Goal: Task Accomplishment & Management: Use online tool/utility

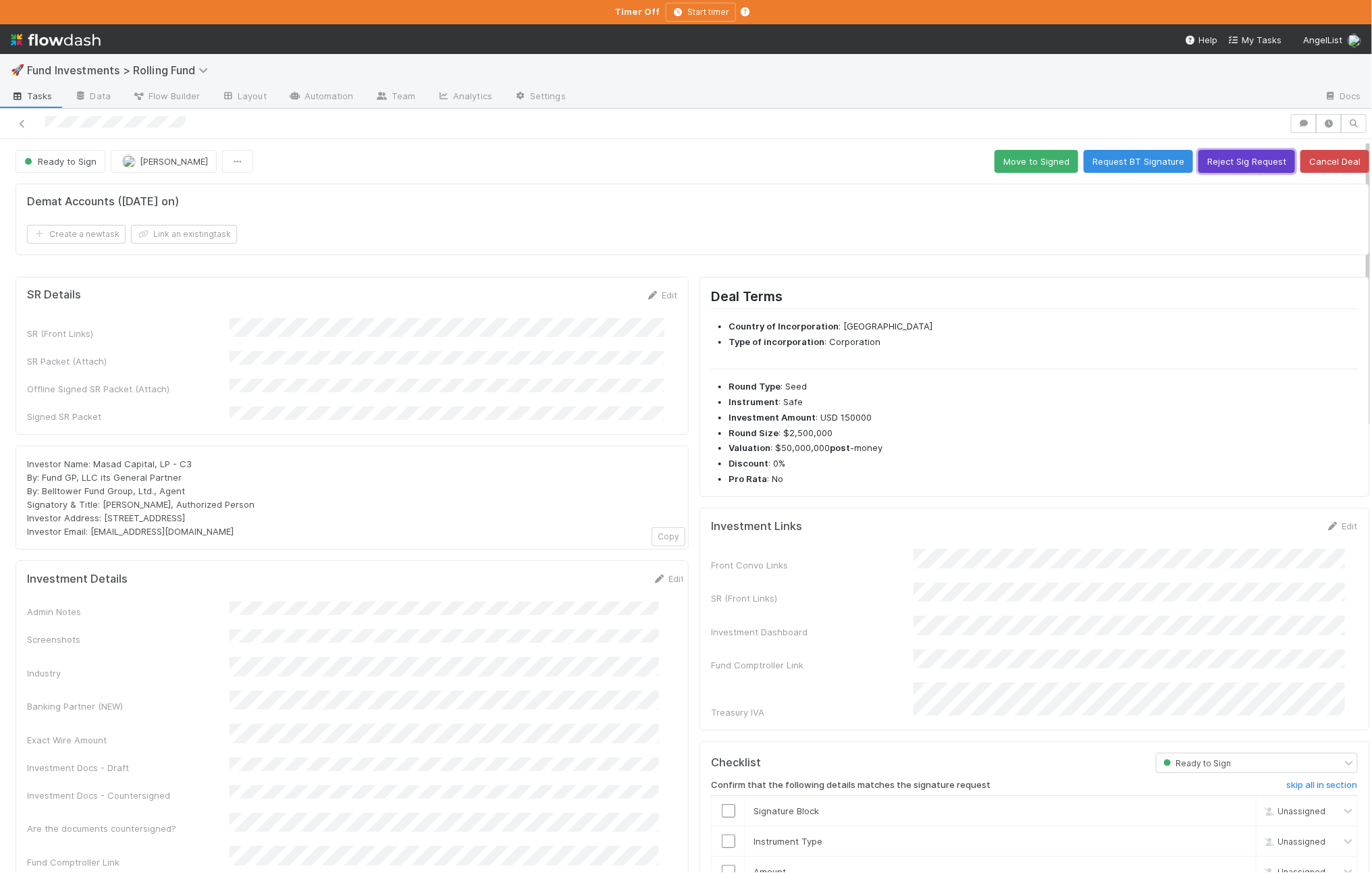
click at [1237, 157] on button "Reject Sig Request" at bounding box center [1246, 161] width 96 height 23
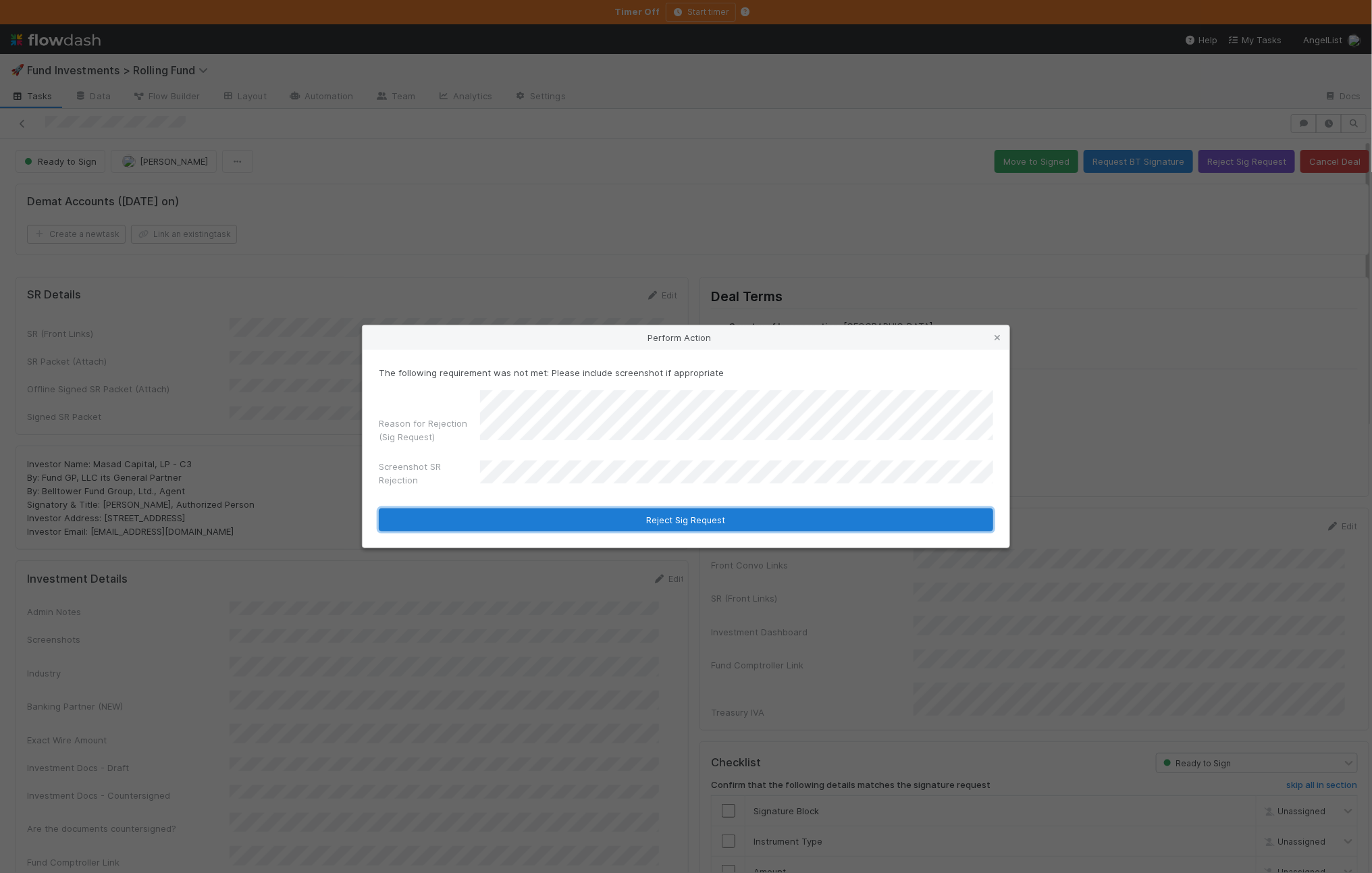
click at [613, 518] on button "Reject Sig Request" at bounding box center [686, 519] width 614 height 23
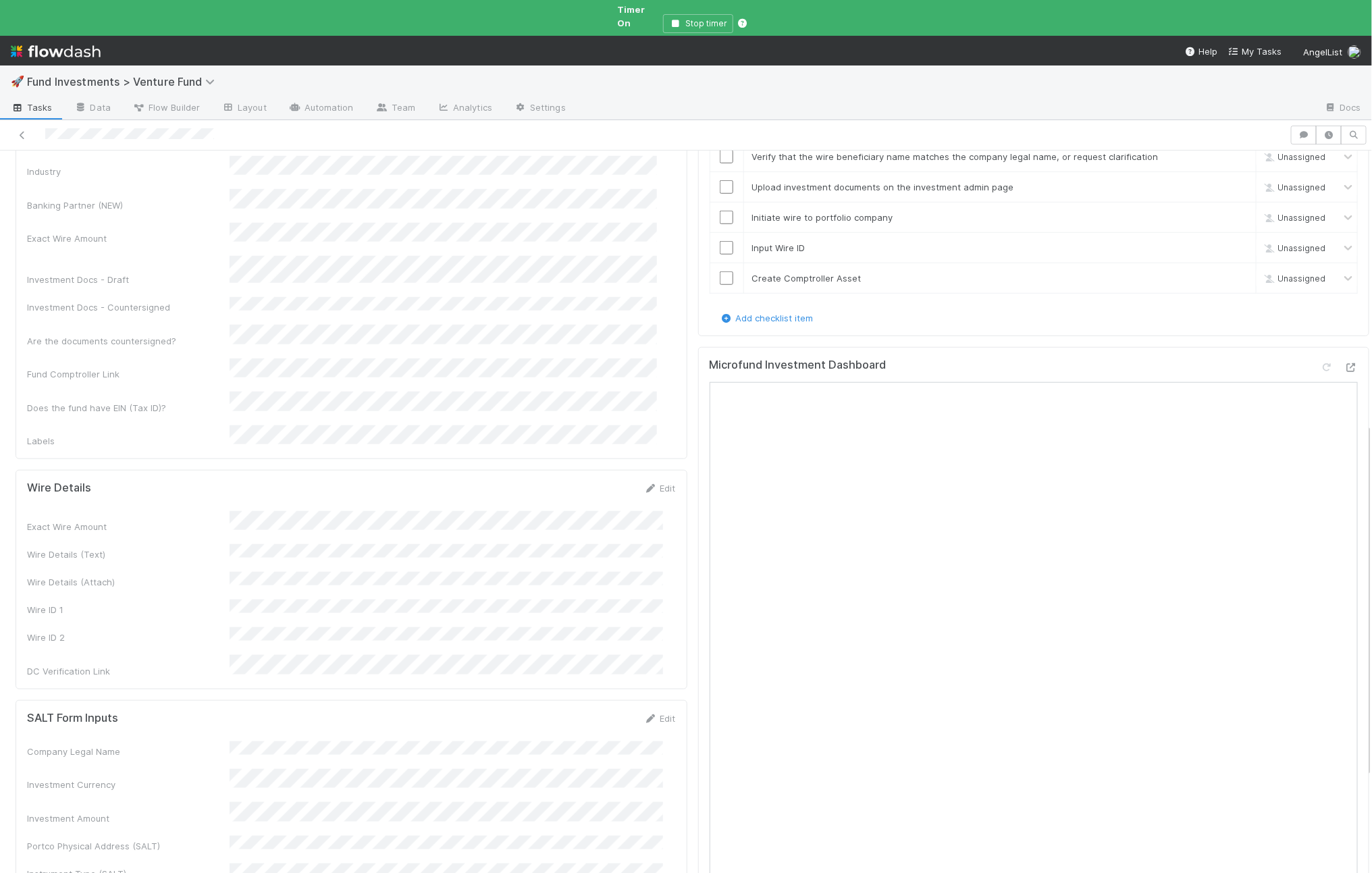
scroll to position [656, 0]
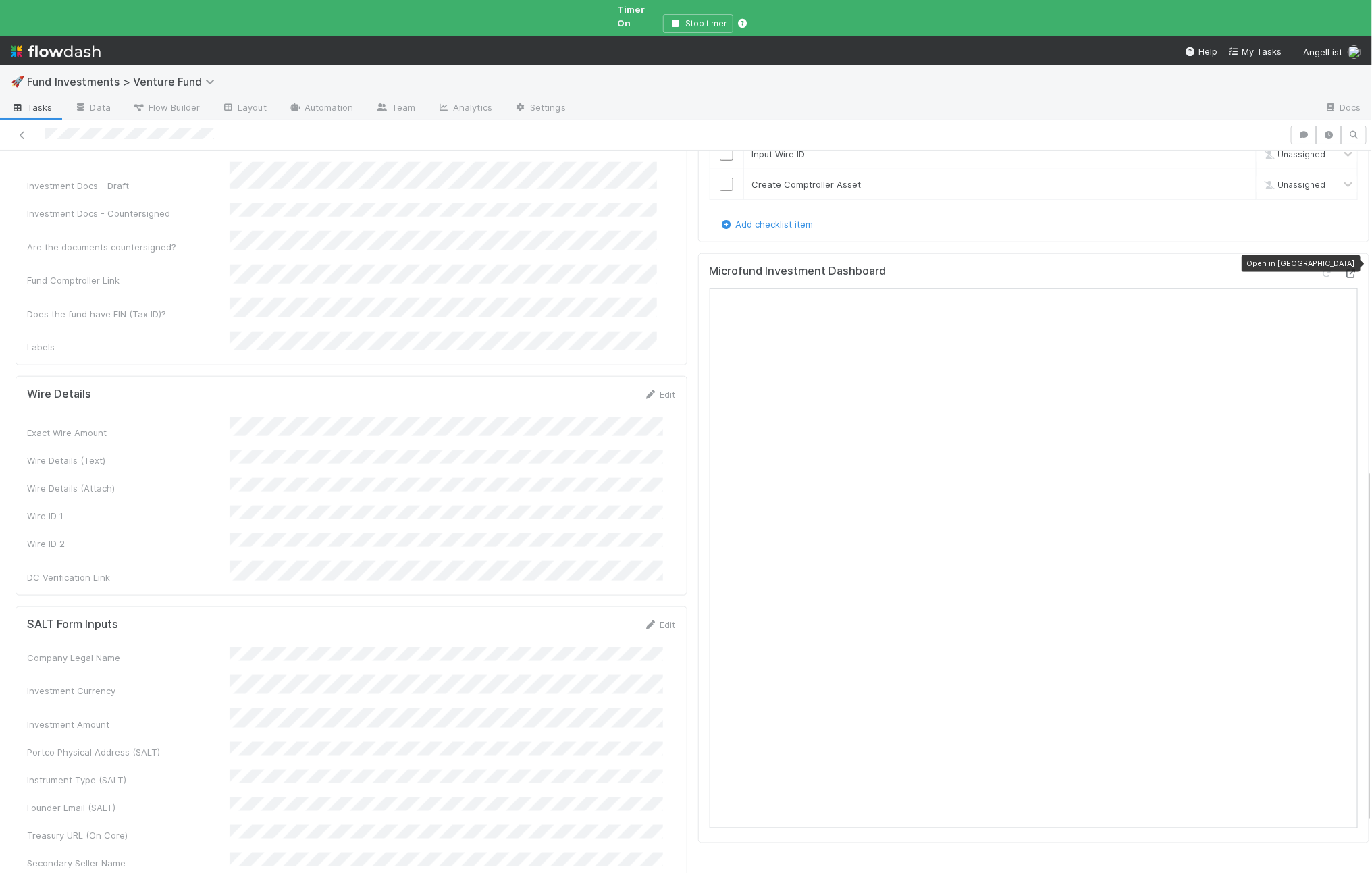
click at [1344, 270] on icon at bounding box center [1351, 274] width 13 height 9
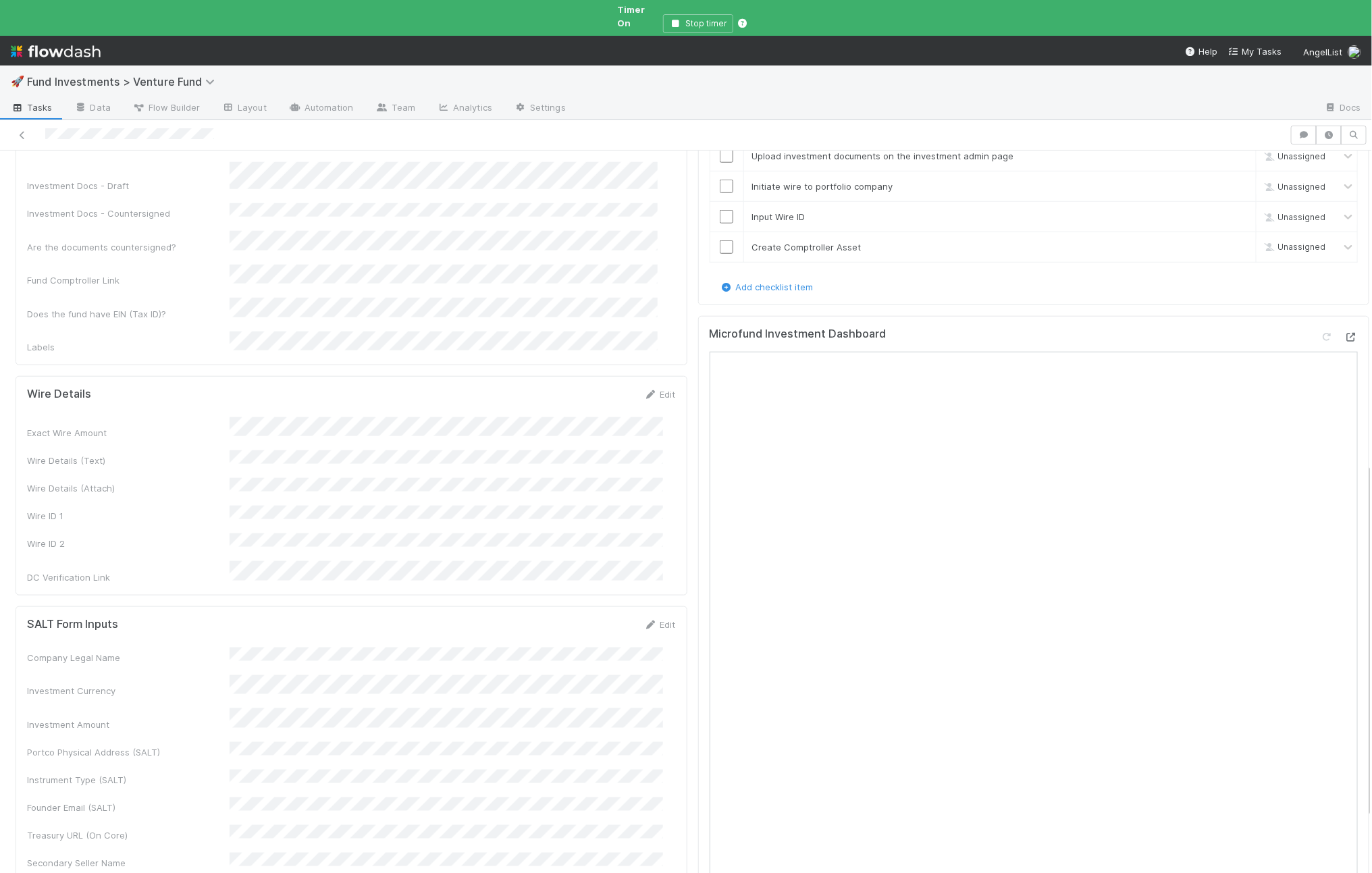
scroll to position [0, 0]
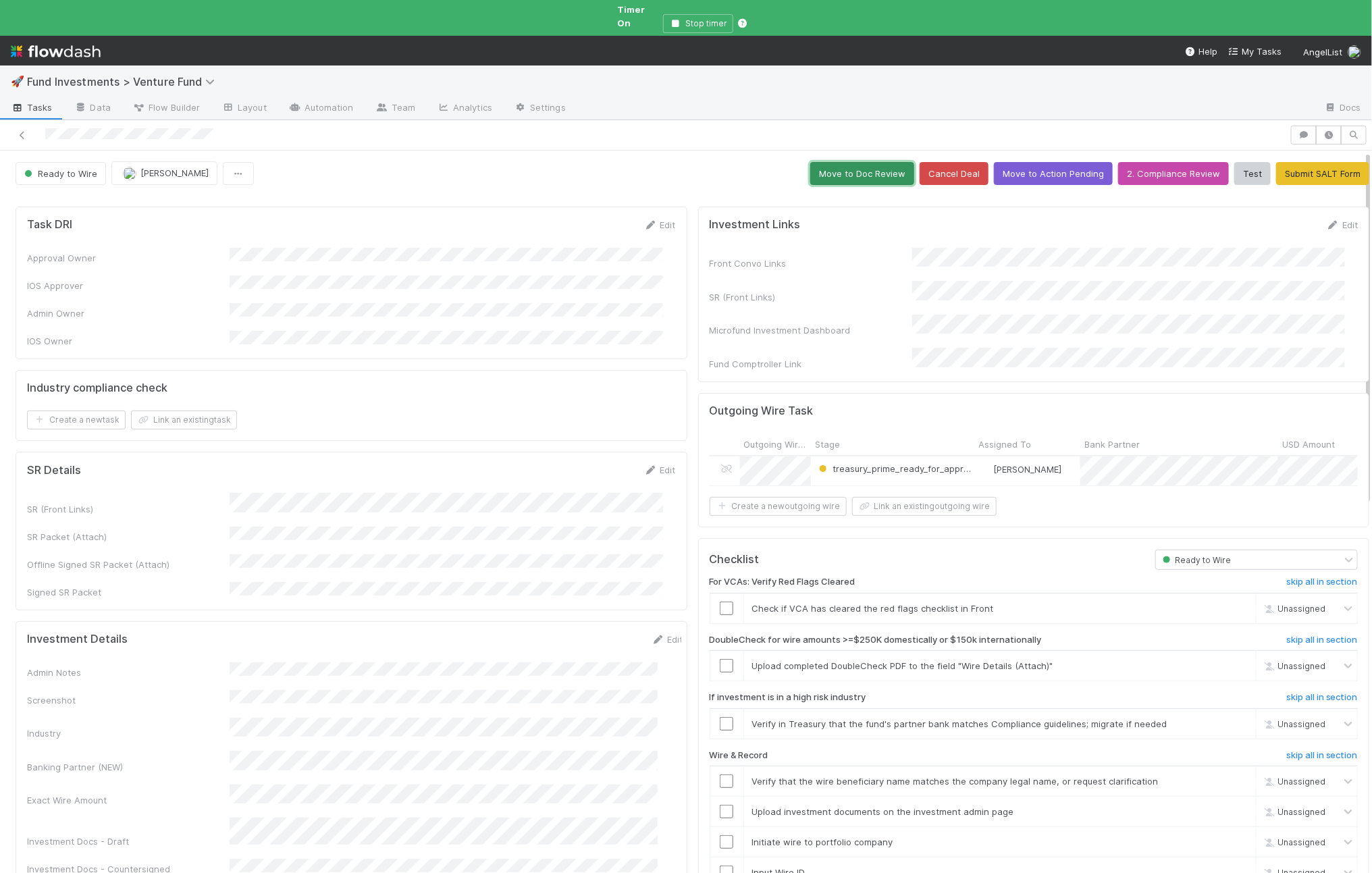
click at [852, 166] on button "Move to Doc Review" at bounding box center [862, 173] width 104 height 23
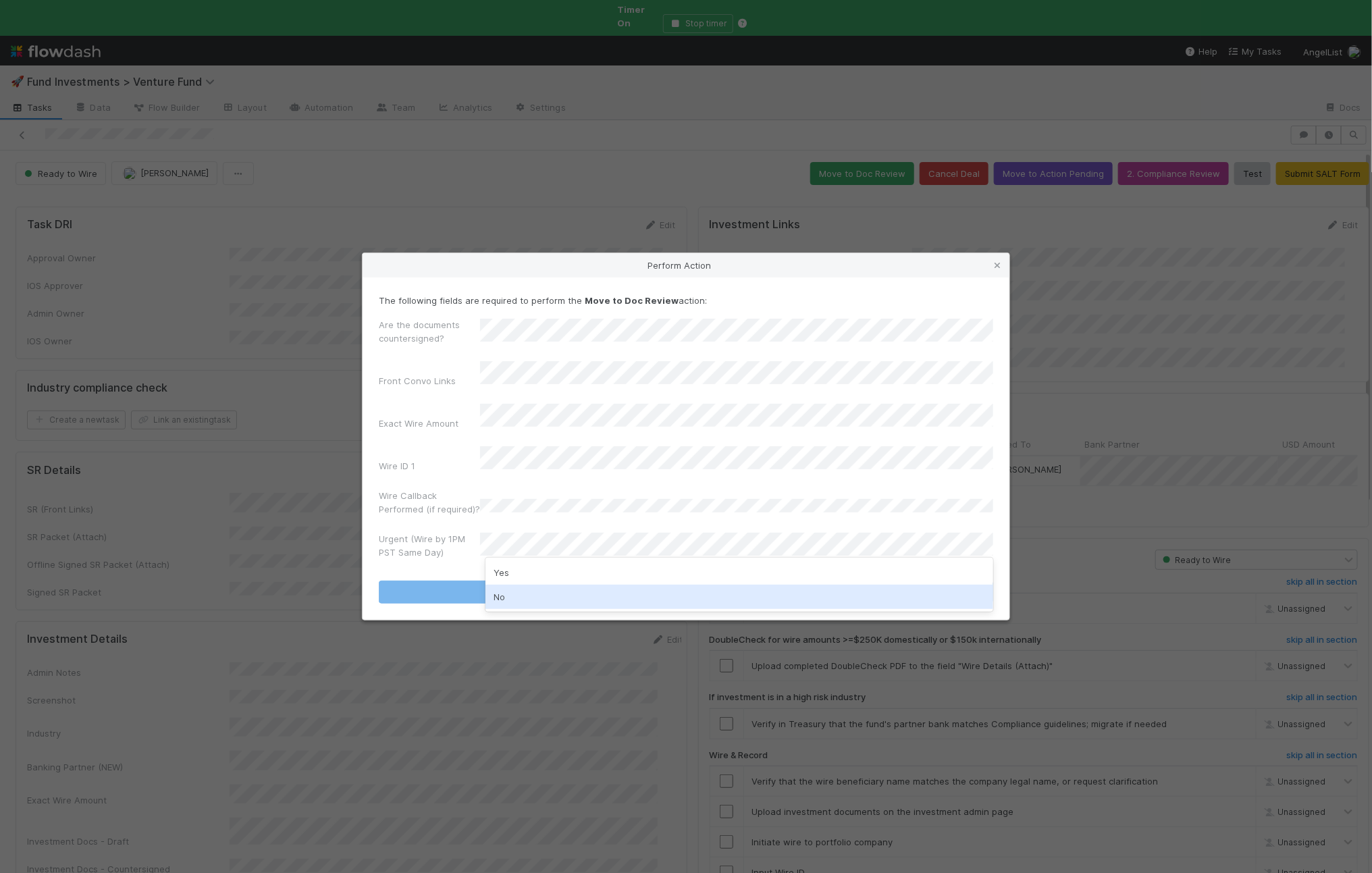
click at [539, 591] on div "No" at bounding box center [739, 596] width 508 height 24
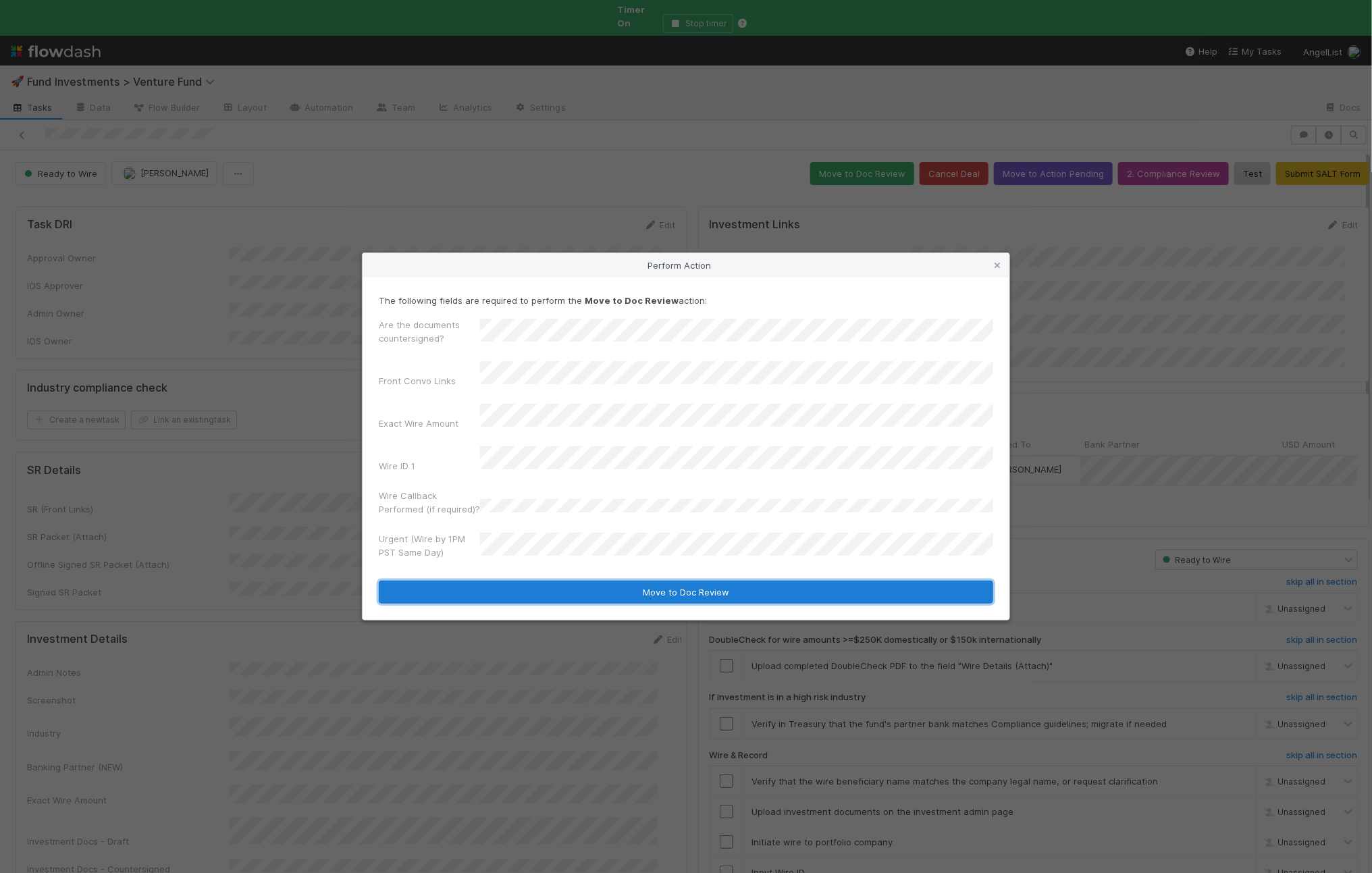
click at [508, 580] on button "Move to Doc Review" at bounding box center [686, 592] width 614 height 23
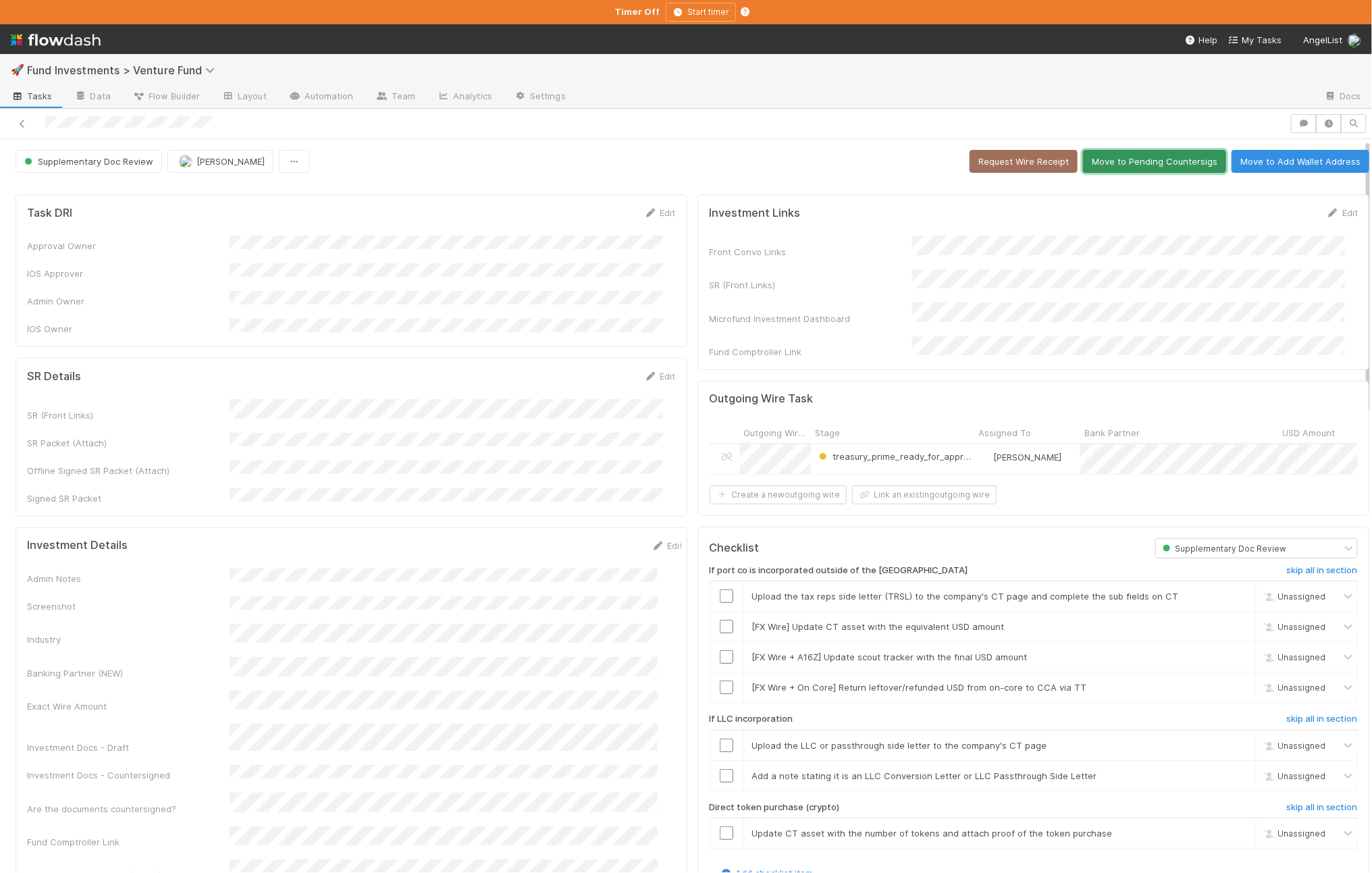
click at [1136, 168] on button "Move to Pending Countersigs" at bounding box center [1155, 161] width 143 height 23
